Goal: Download file/media

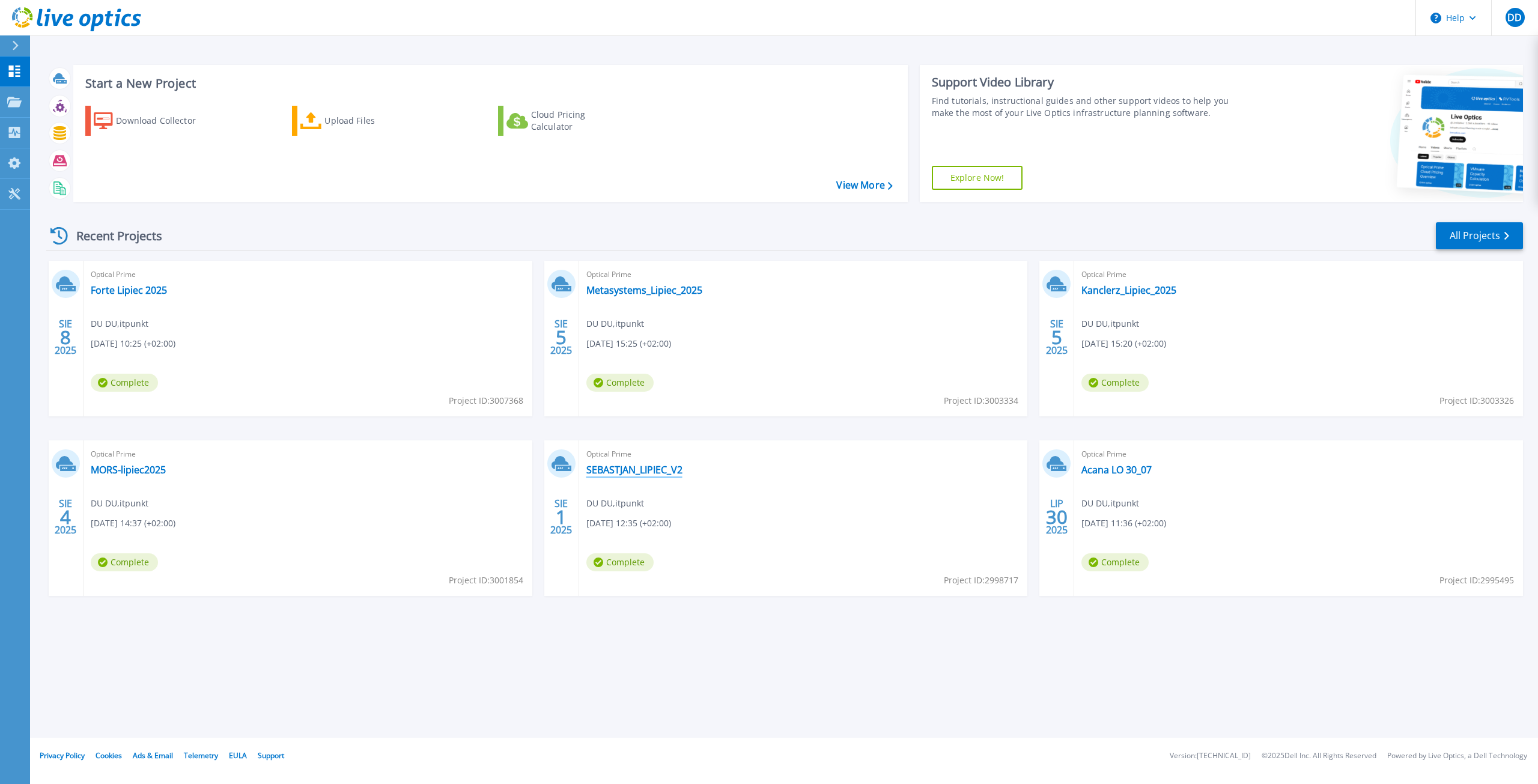
click at [655, 469] on link "SEBASTJAN_LIPIEC_V2" at bounding box center [634, 470] width 96 height 12
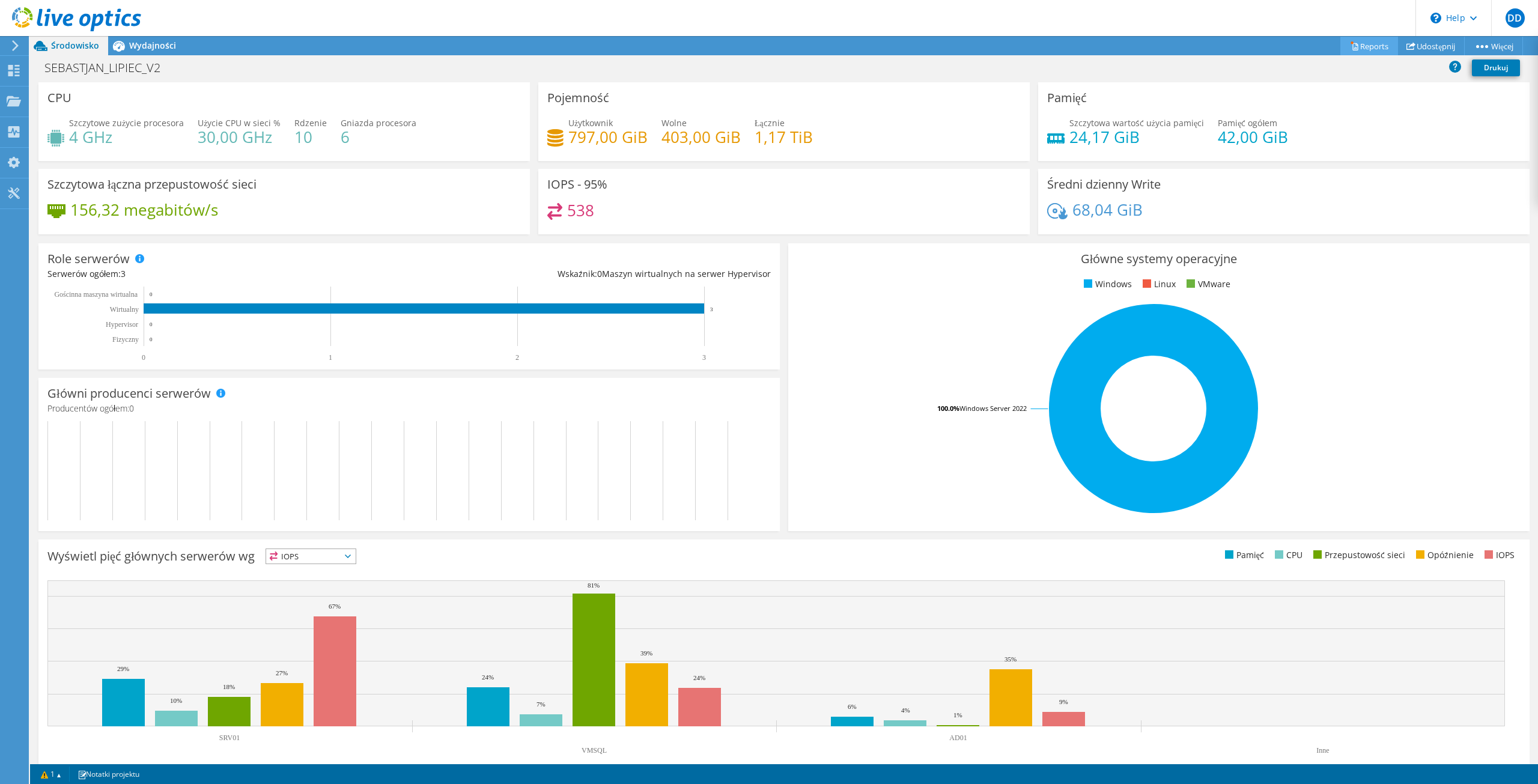
click at [1366, 50] on link "Reports" at bounding box center [1370, 45] width 58 height 19
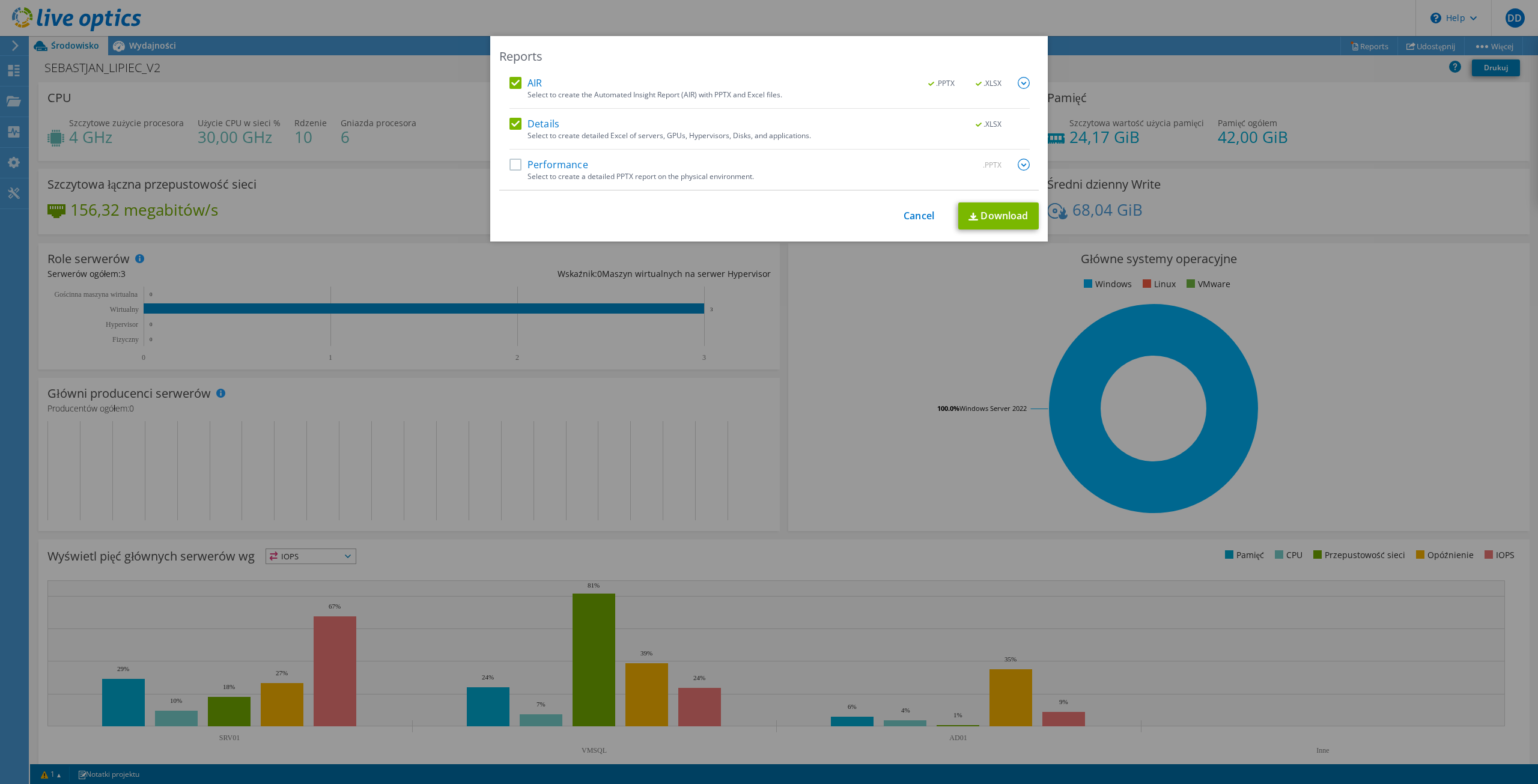
click at [555, 164] on label "Performance" at bounding box center [548, 164] width 78 height 12
click at [0, 0] on input "Performance" at bounding box center [0, 0] width 0 height 0
click at [1008, 215] on link "Download" at bounding box center [999, 215] width 81 height 27
